Goal: Task Accomplishment & Management: Use online tool/utility

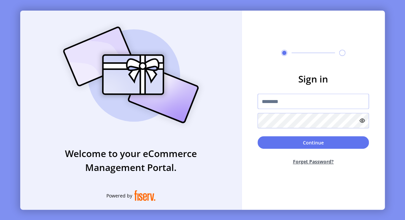
click at [271, 102] on input "text" at bounding box center [313, 101] width 111 height 15
paste input "**********"
type input "**********"
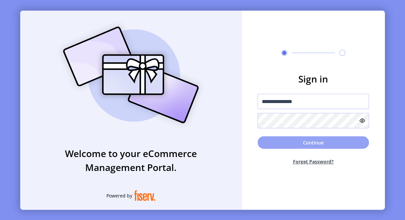
click at [274, 145] on button "Continue" at bounding box center [313, 142] width 111 height 13
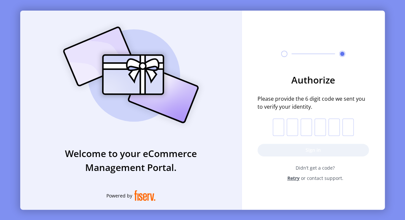
click at [279, 125] on input "text" at bounding box center [278, 127] width 11 height 17
type input "*"
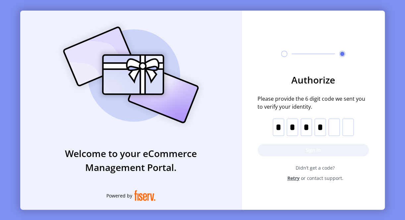
type input "*"
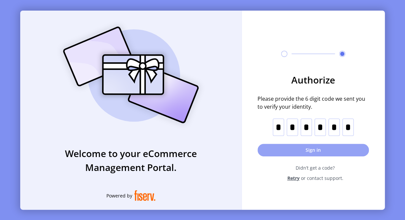
type input "*"
click at [271, 150] on button "Sign in" at bounding box center [313, 150] width 111 height 13
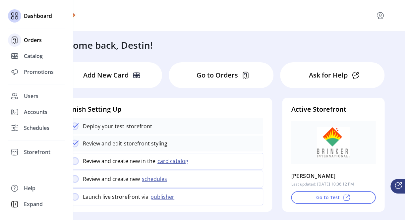
click at [39, 40] on span "Orders" at bounding box center [33, 40] width 18 height 8
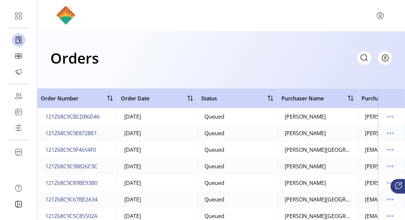
drag, startPoint x: 284, startPoint y: 119, endPoint x: 323, endPoint y: 118, distance: 39.2
click at [323, 118] on td "[PERSON_NAME]" at bounding box center [318, 116] width 80 height 17
click at [389, 113] on icon "menu" at bounding box center [390, 116] width 11 height 11
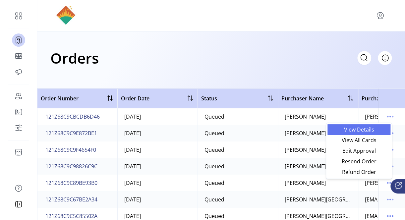
click at [366, 127] on span "View Details" at bounding box center [359, 129] width 55 height 5
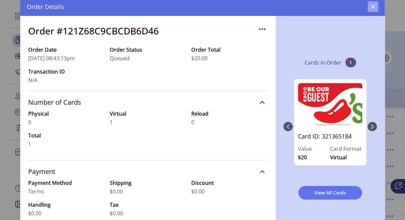
click at [369, 7] on button "button" at bounding box center [373, 6] width 11 height 11
